Goal: Task Accomplishment & Management: Complete application form

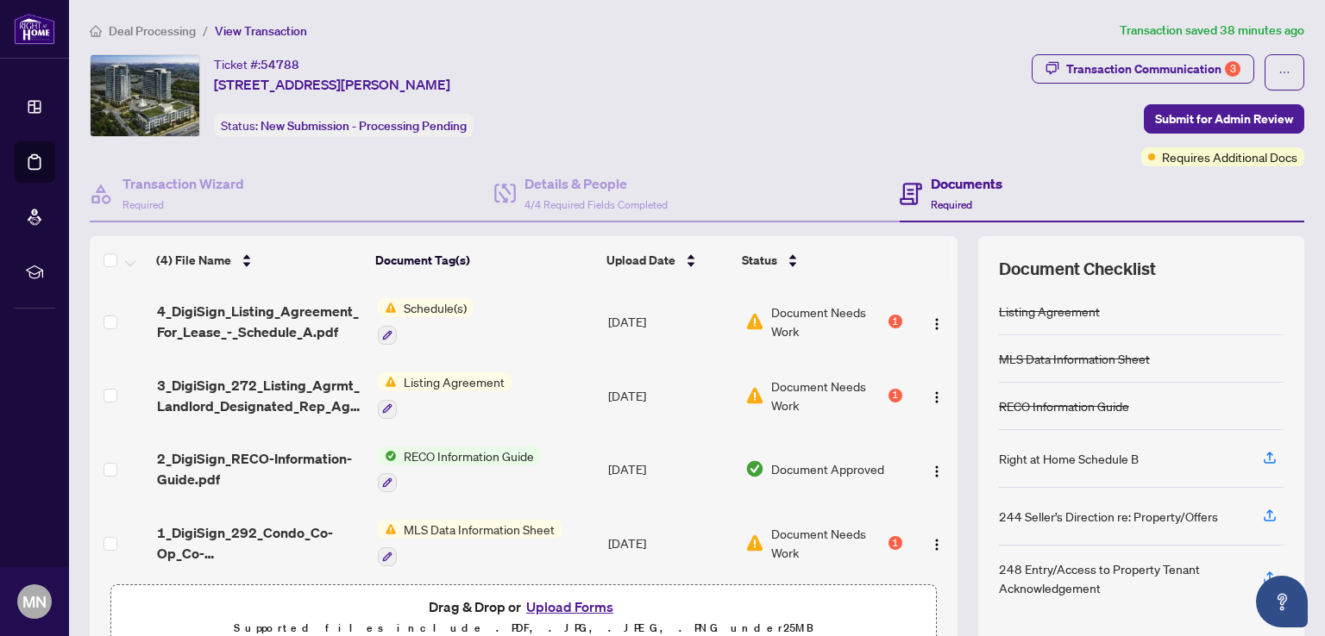
scroll to position [8, 0]
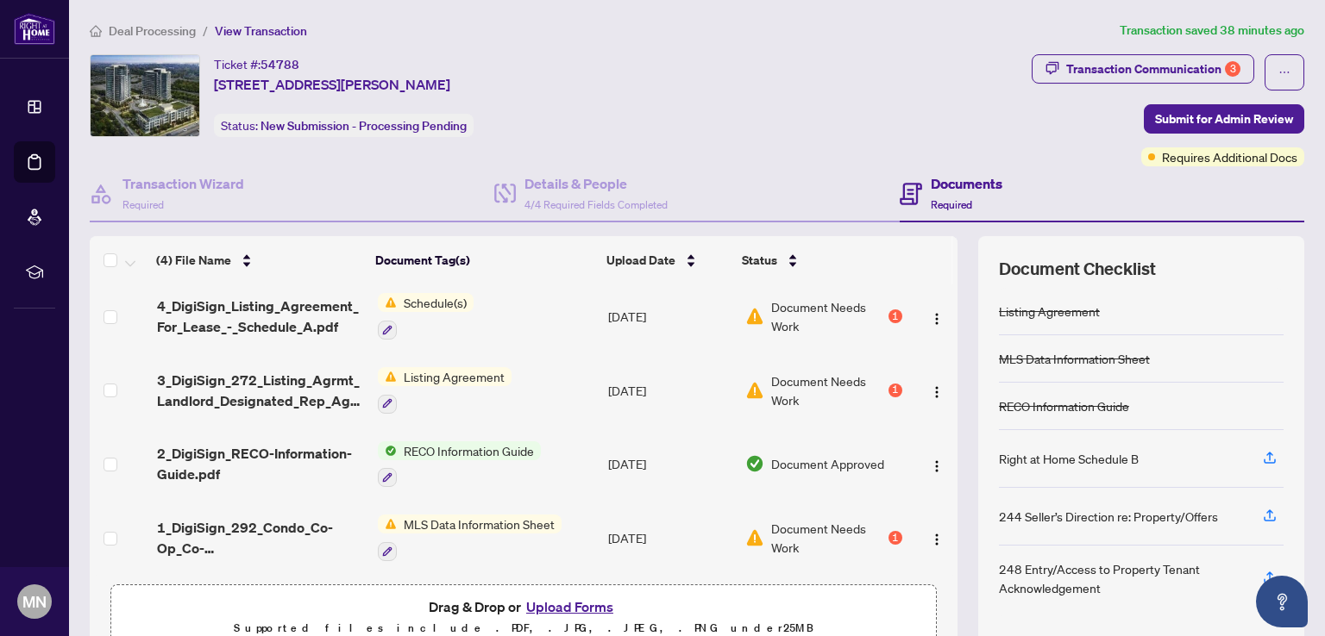
click at [581, 611] on button "Upload Forms" at bounding box center [569, 607] width 97 height 22
click at [575, 603] on button "Upload Forms" at bounding box center [569, 607] width 97 height 22
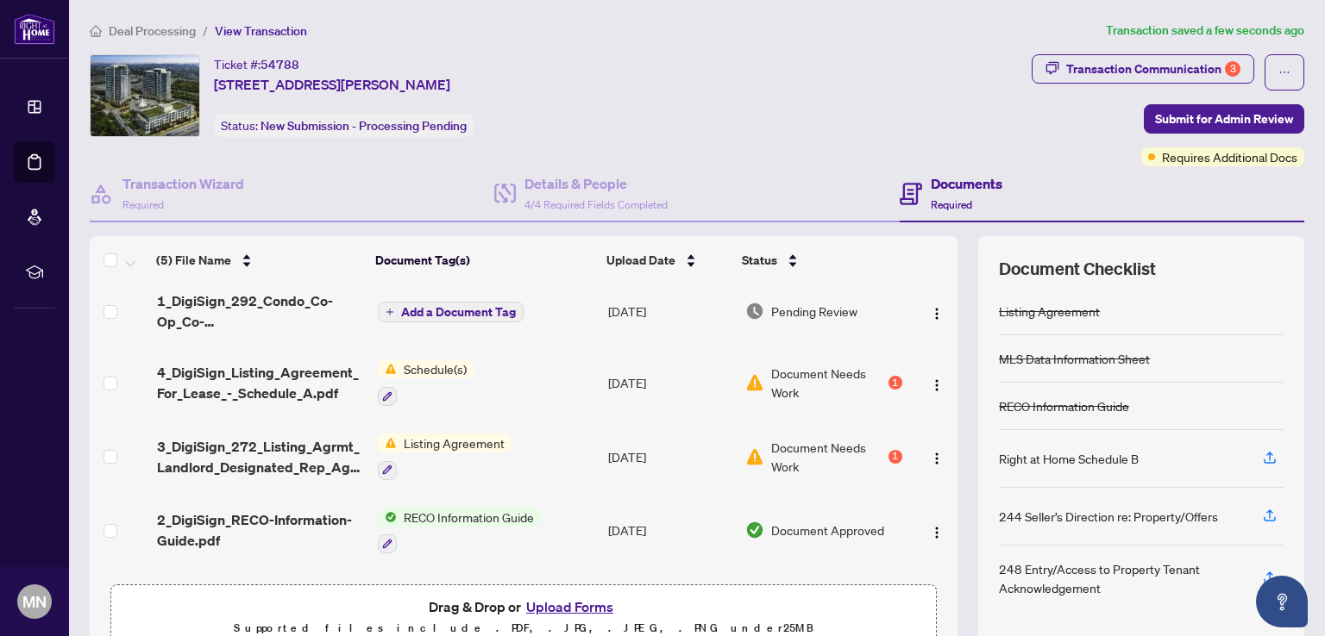
click at [425, 307] on span "Add a Document Tag" at bounding box center [458, 312] width 115 height 12
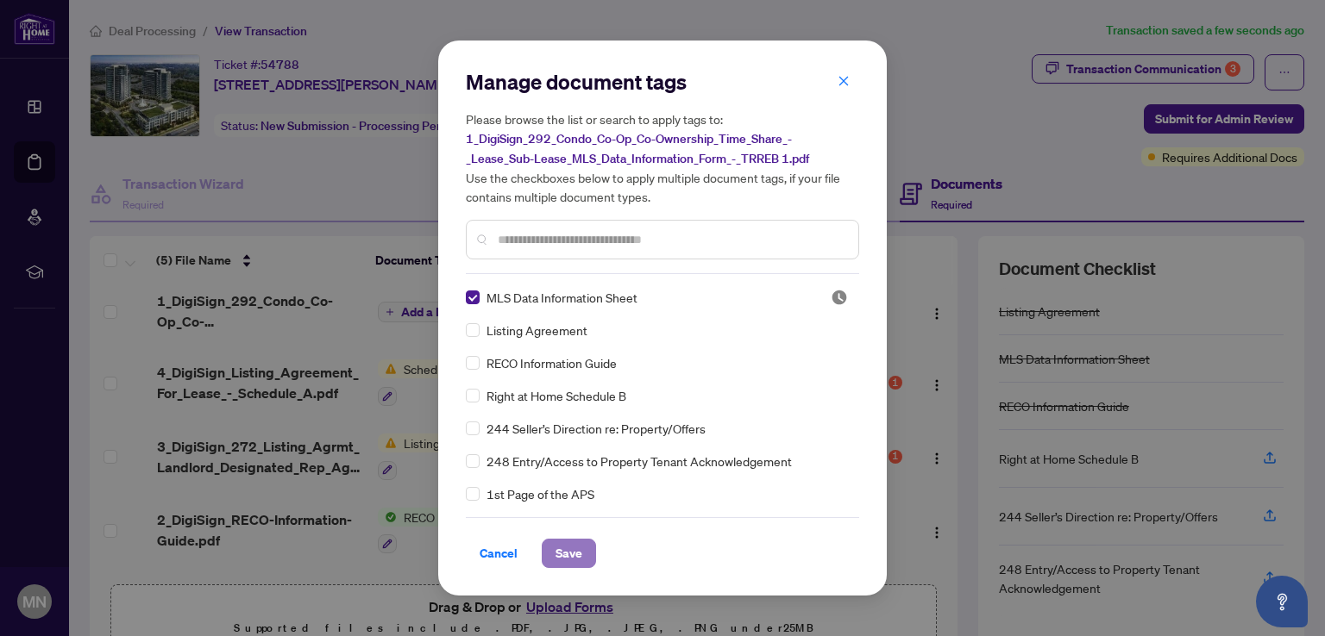
click at [576, 547] on span "Save" at bounding box center [568, 554] width 27 height 28
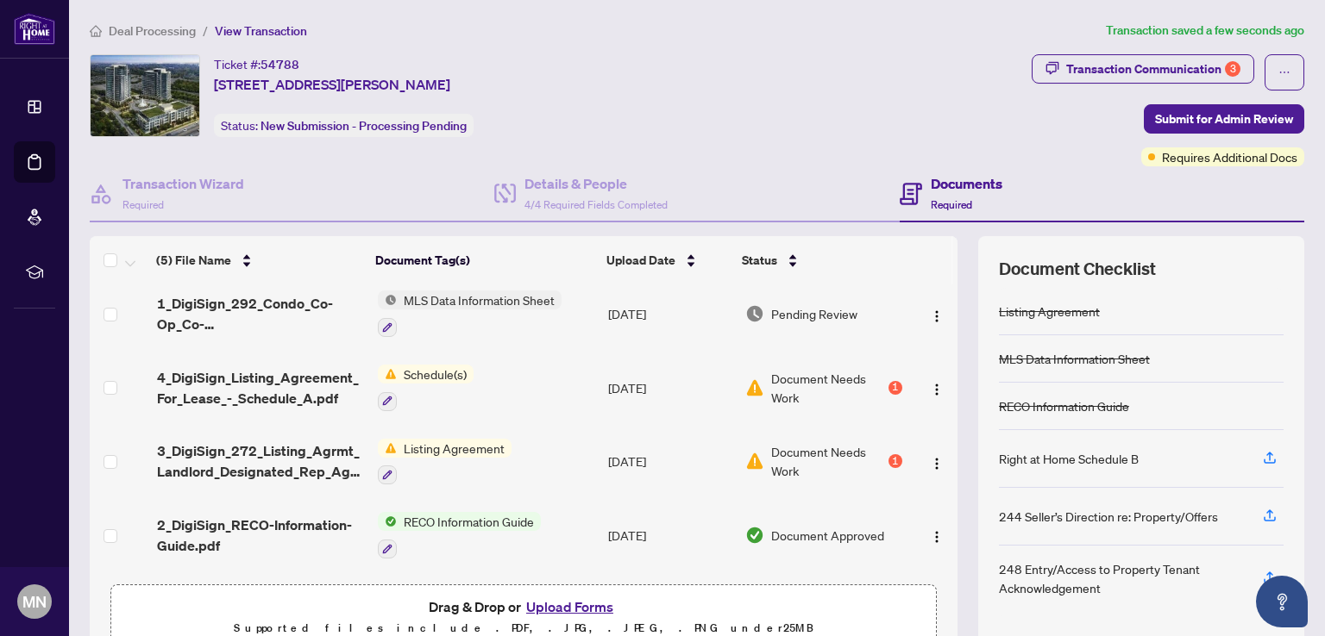
click at [578, 609] on button "Upload Forms" at bounding box center [569, 607] width 97 height 22
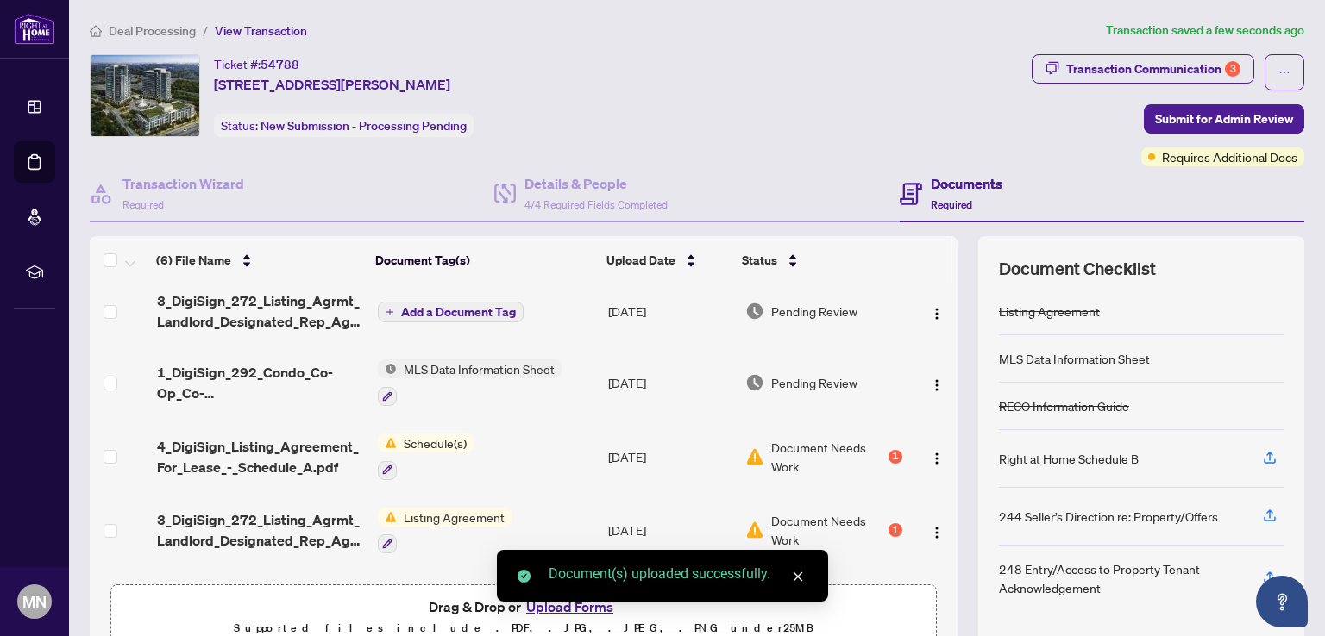
click at [438, 311] on span "Add a Document Tag" at bounding box center [458, 312] width 115 height 12
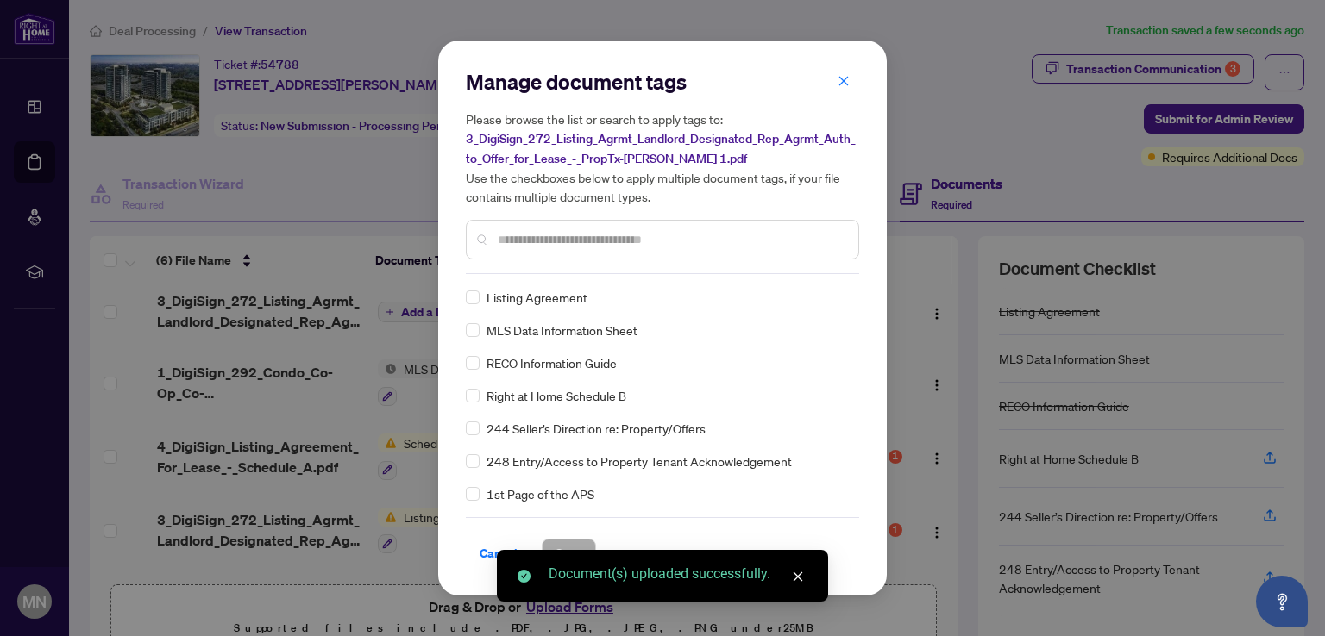
click at [507, 273] on div "Manage document tags Please browse the list or search to apply tags to: 3_DigiS…" at bounding box center [662, 171] width 393 height 206
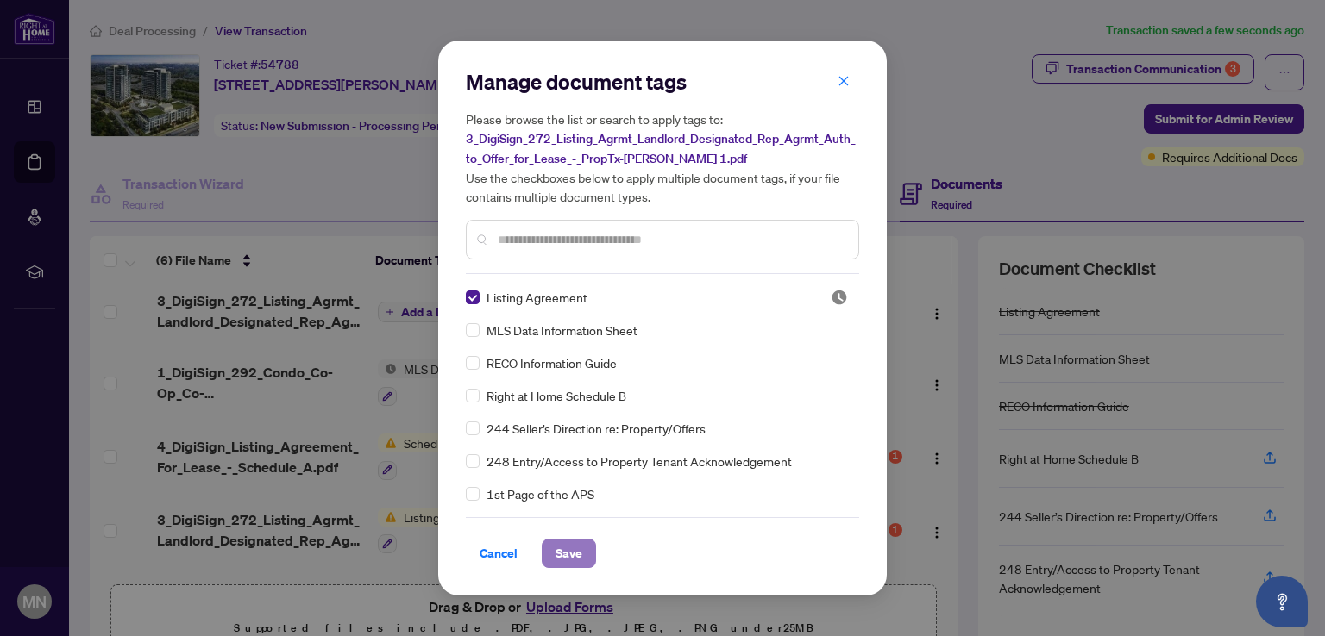
click at [564, 551] on span "Save" at bounding box center [568, 554] width 27 height 28
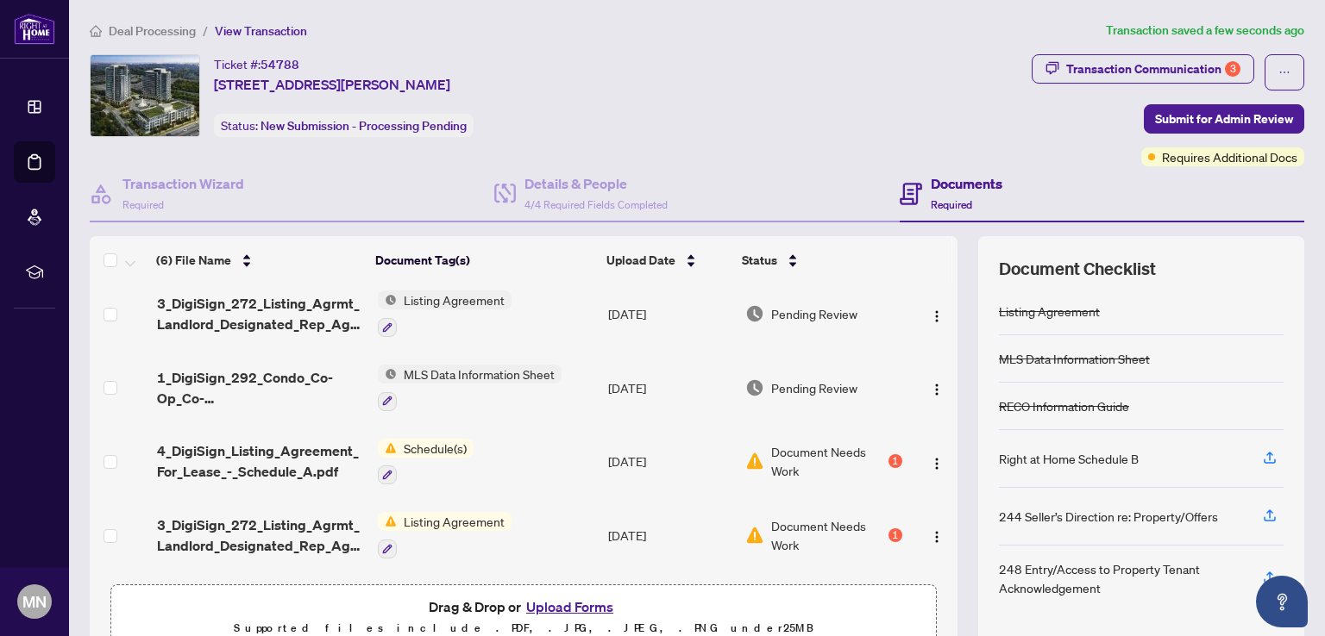
click at [558, 607] on button "Upload Forms" at bounding box center [569, 607] width 97 height 22
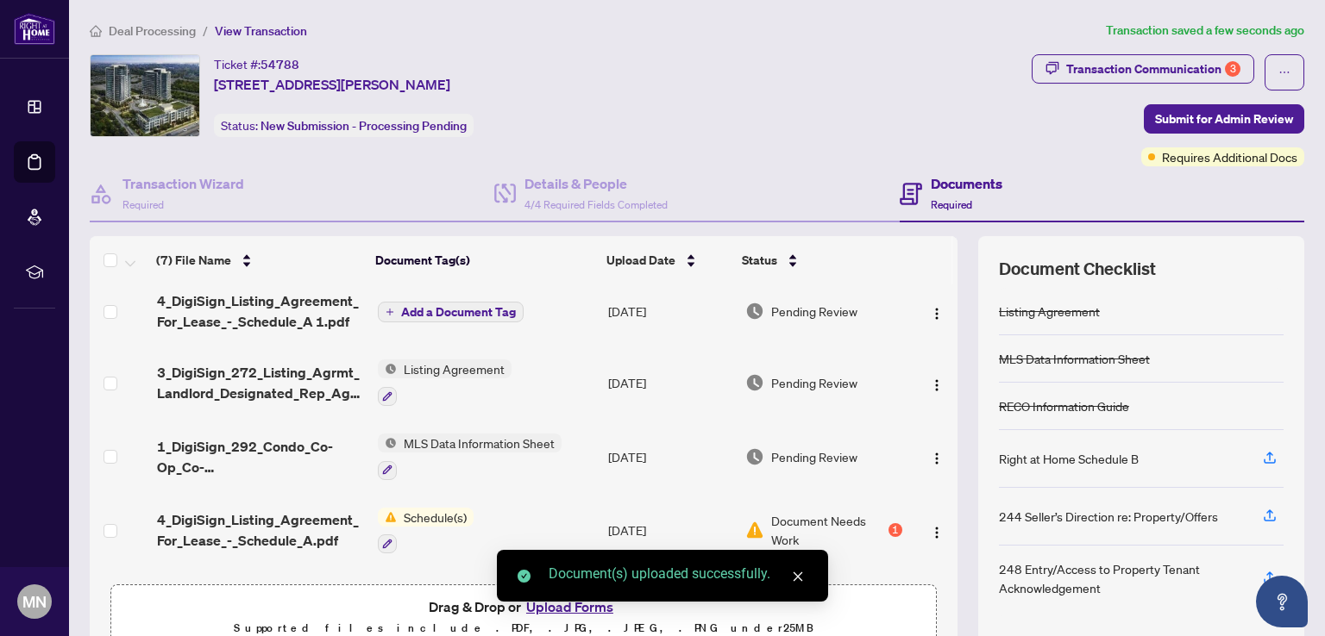
click at [448, 313] on span "Add a Document Tag" at bounding box center [458, 312] width 115 height 12
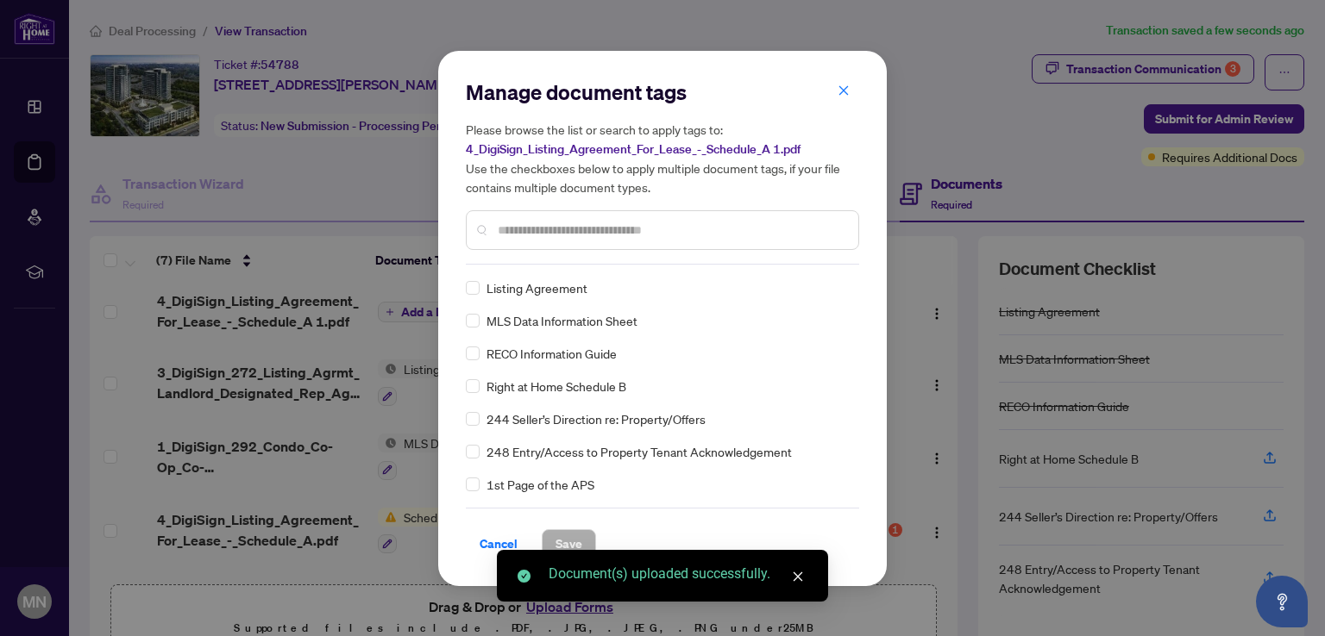
click at [528, 263] on div "Manage document tags Please browse the list or search to apply tags to: 4_DigiS…" at bounding box center [662, 171] width 393 height 186
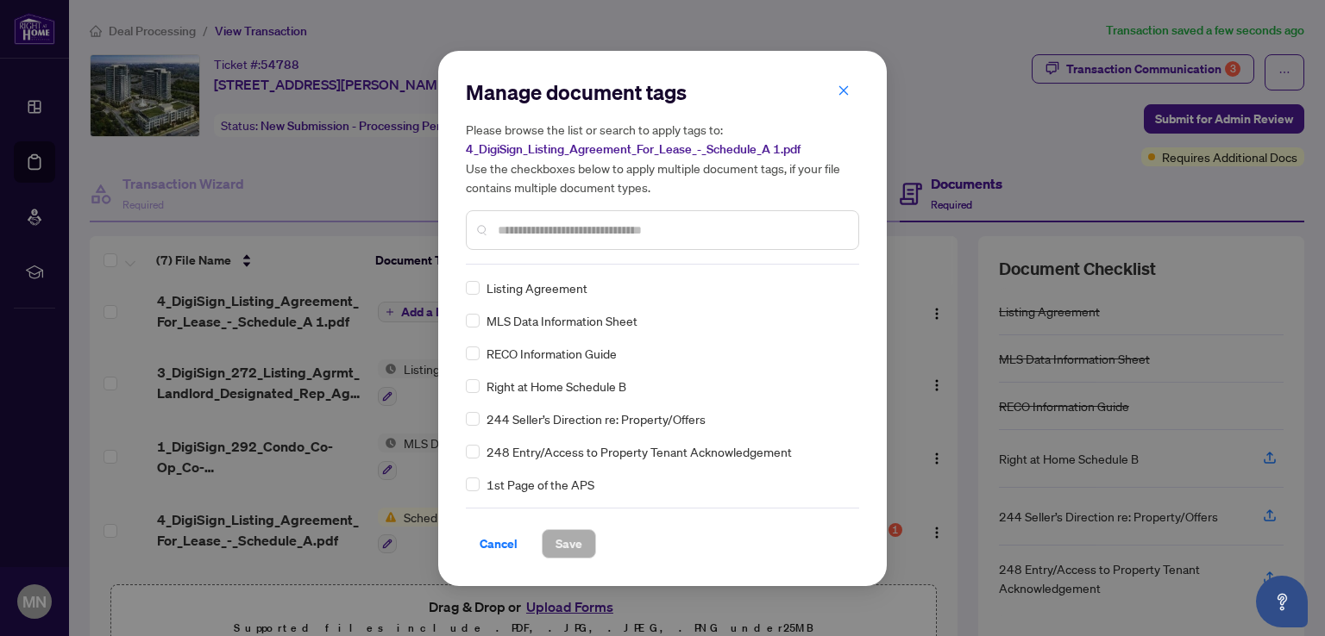
click at [531, 231] on input "text" at bounding box center [671, 230] width 347 height 19
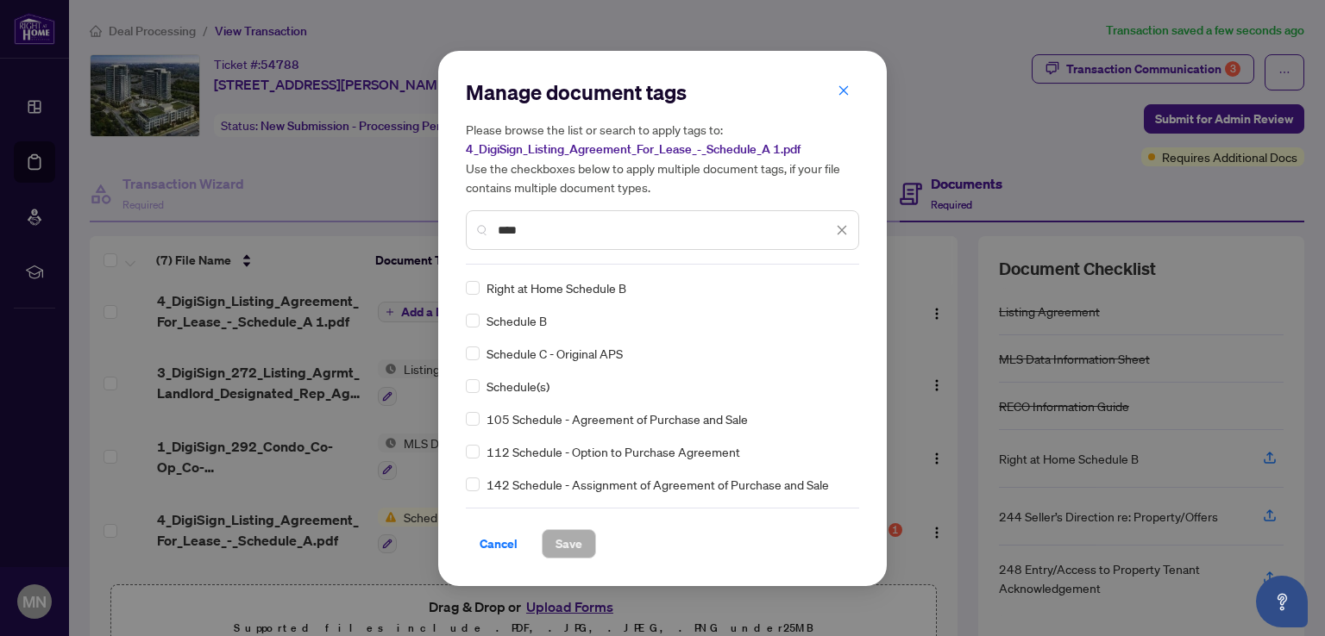
type input "****"
click at [579, 549] on span "Save" at bounding box center [568, 544] width 27 height 28
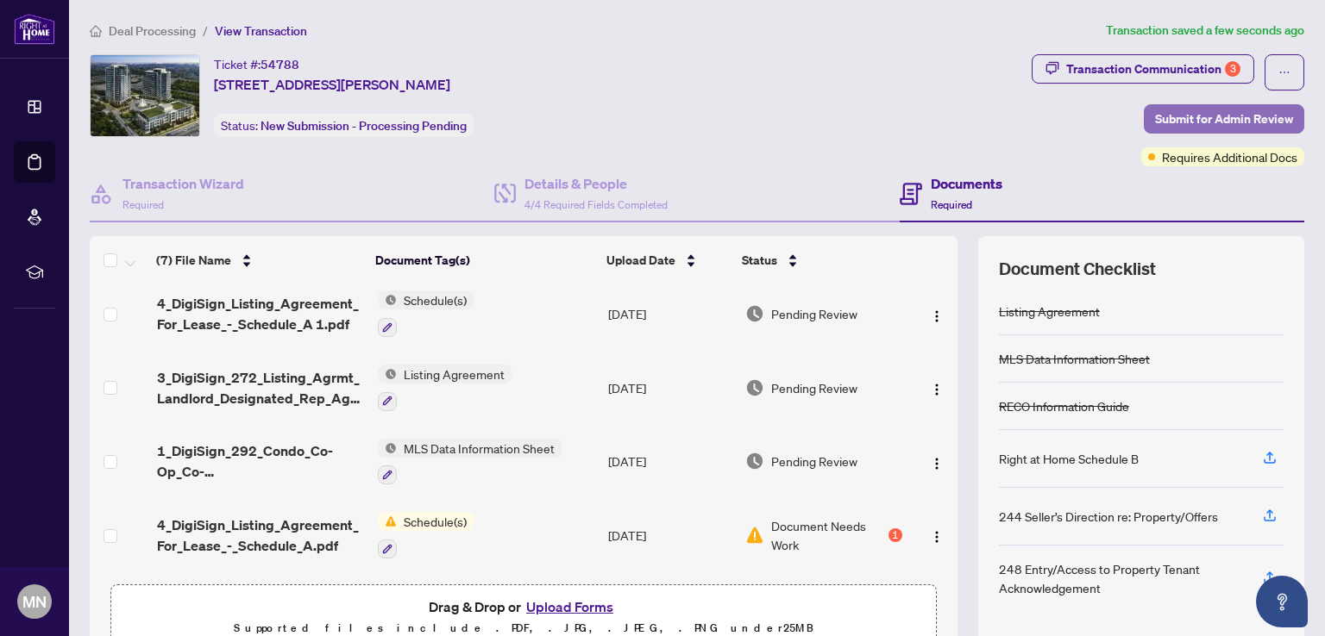
click at [1217, 114] on span "Submit for Admin Review" at bounding box center [1224, 119] width 138 height 28
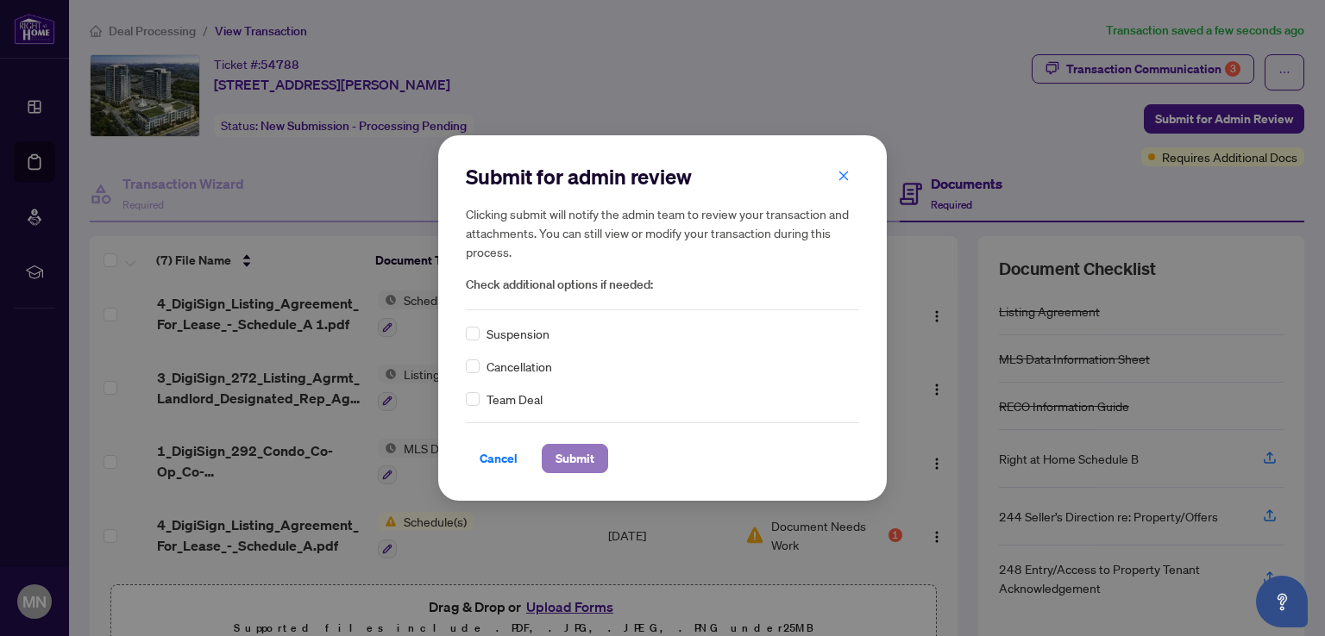
click at [583, 459] on span "Submit" at bounding box center [574, 459] width 39 height 28
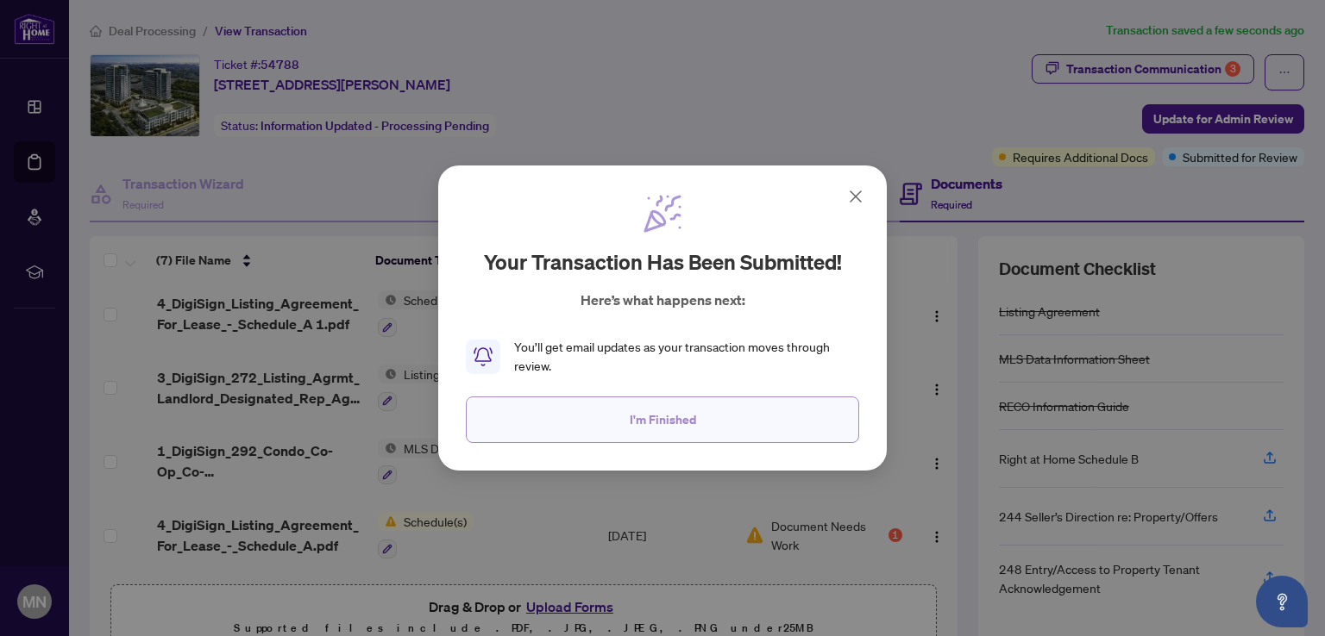
click at [659, 417] on span "I'm Finished" at bounding box center [663, 420] width 66 height 28
